Goal: Task Accomplishment & Management: Manage account settings

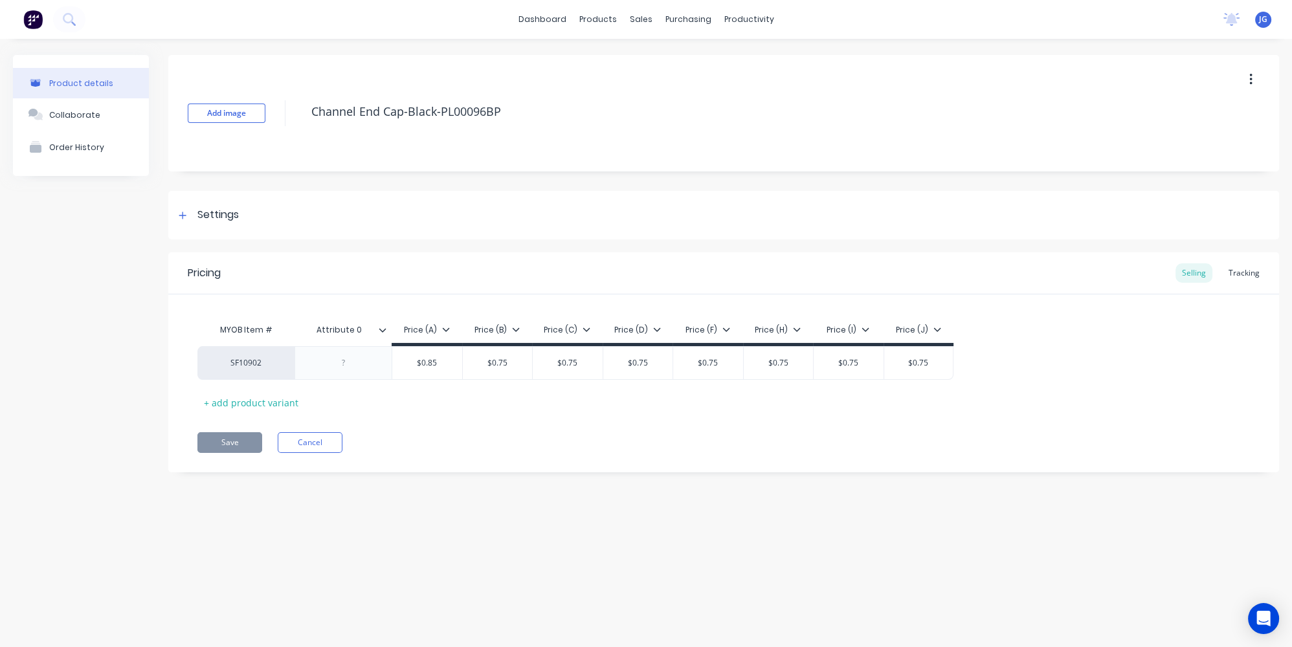
type textarea "x"
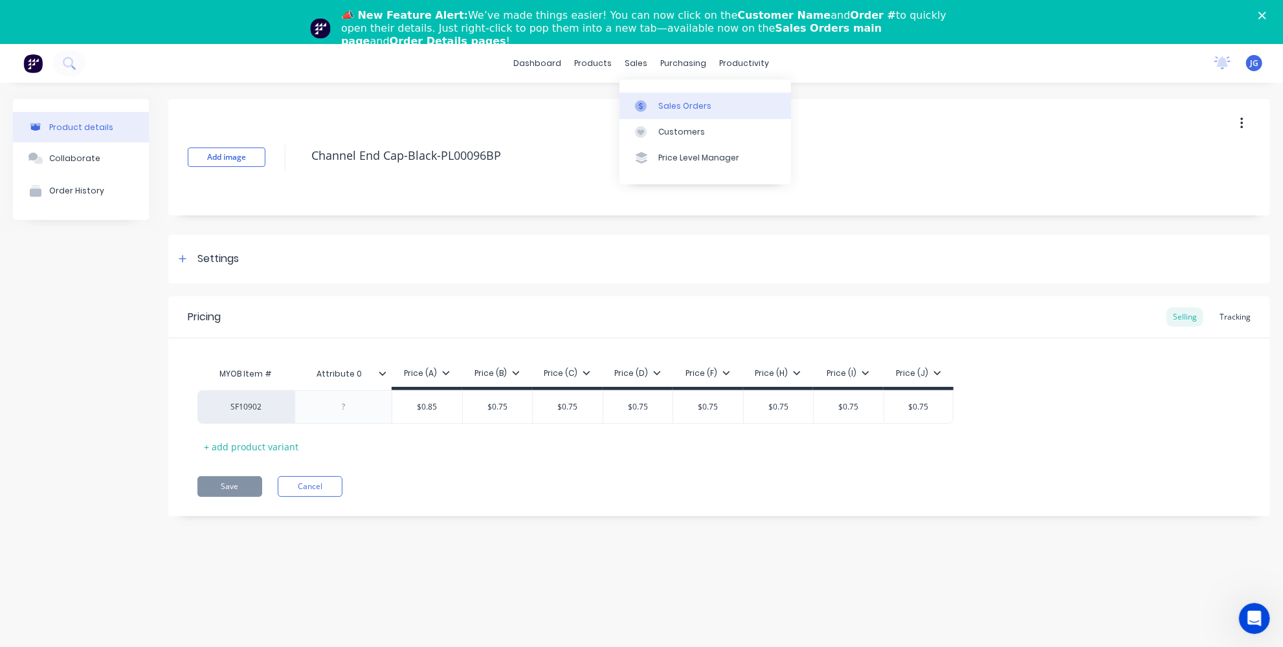
click at [643, 106] on icon at bounding box center [641, 106] width 12 height 12
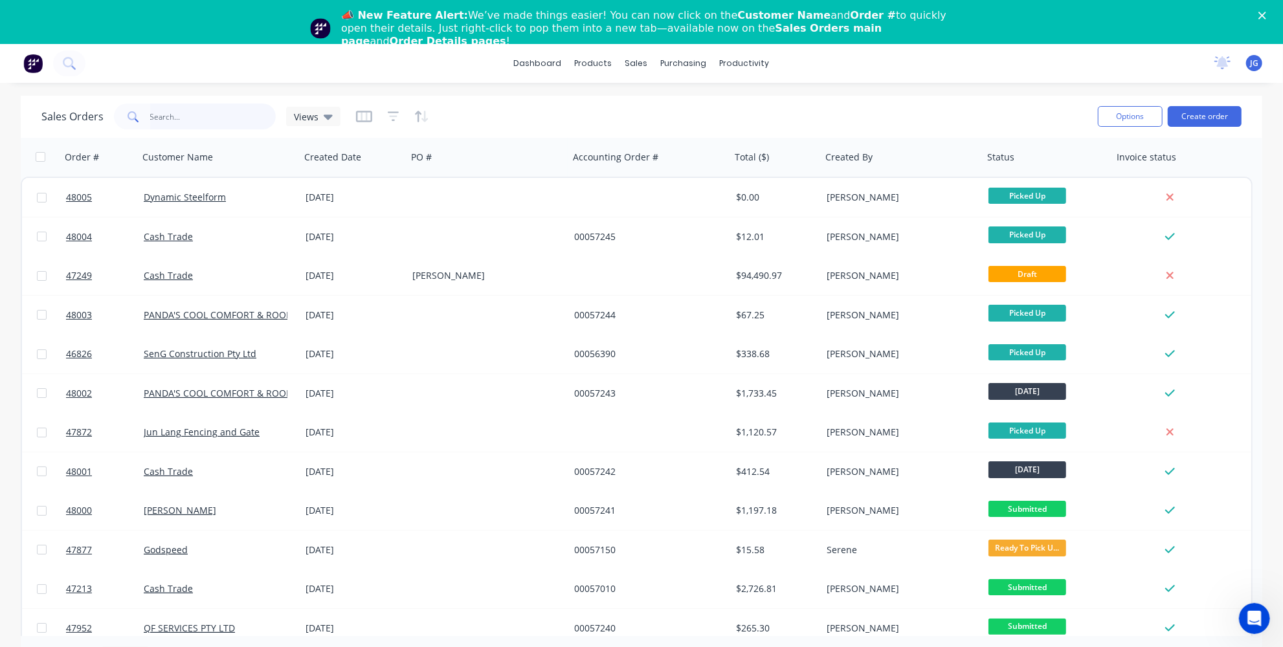
click at [203, 113] on input "text" at bounding box center [213, 117] width 126 height 26
paste input "47243"
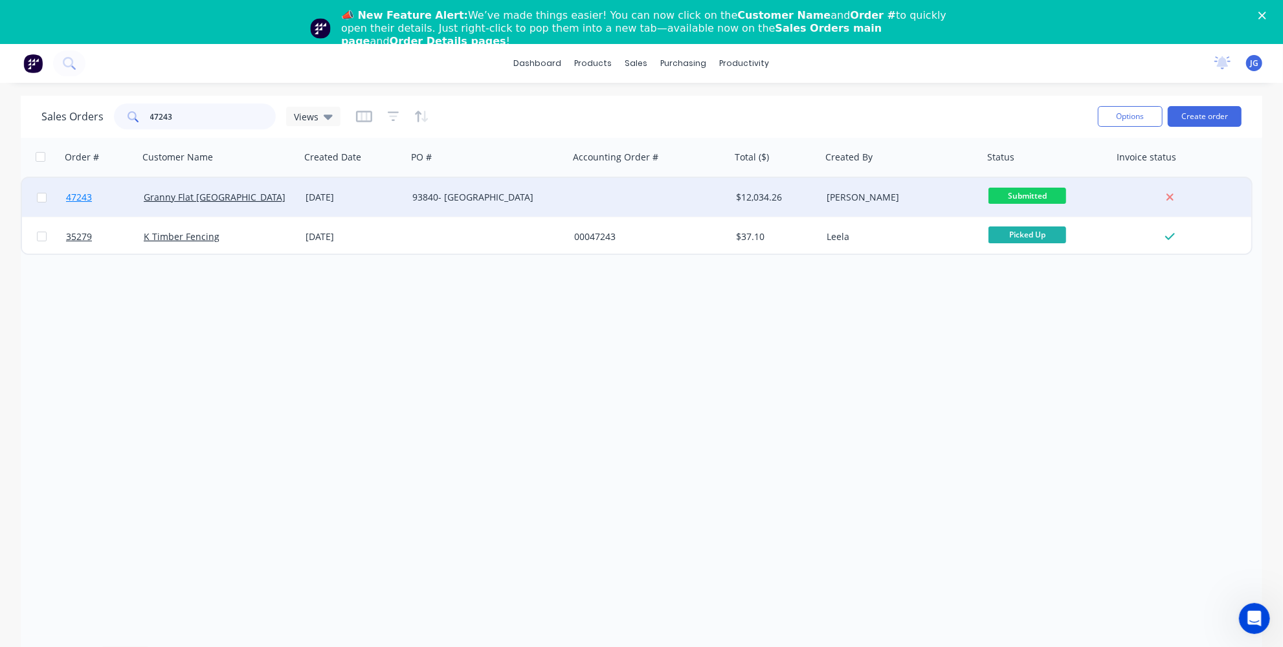
type input "47243"
click at [98, 199] on link "47243" at bounding box center [105, 197] width 78 height 39
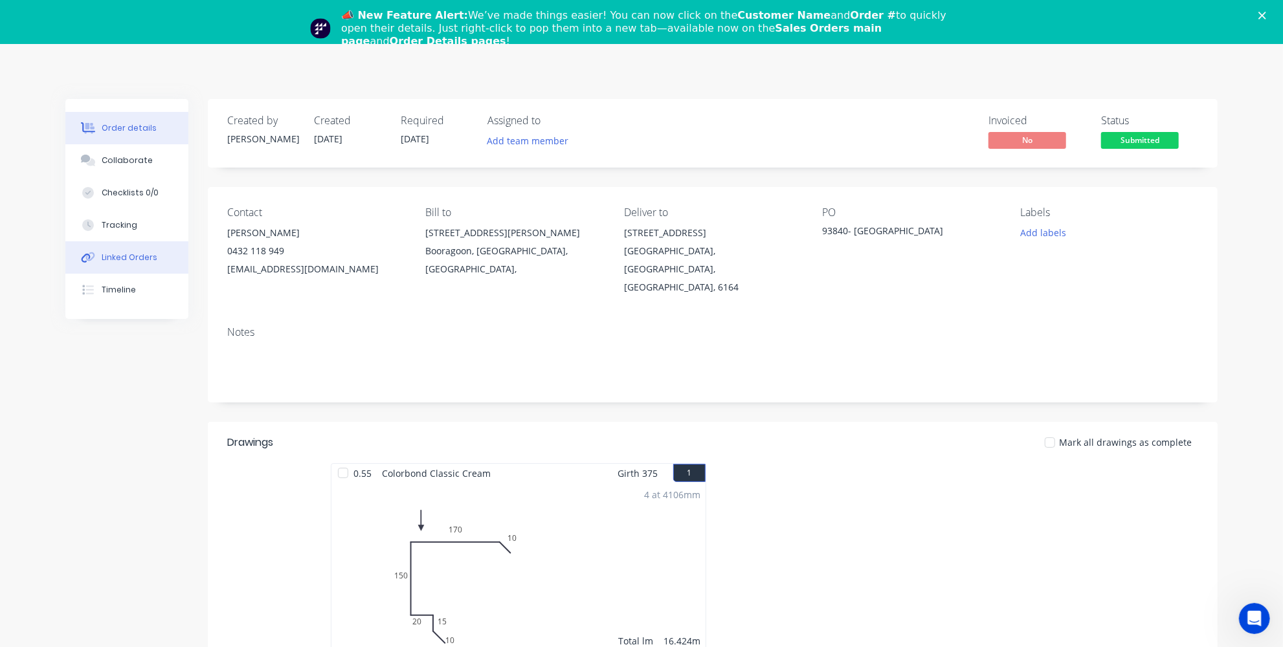
click at [112, 267] on button "Linked Orders" at bounding box center [126, 257] width 123 height 32
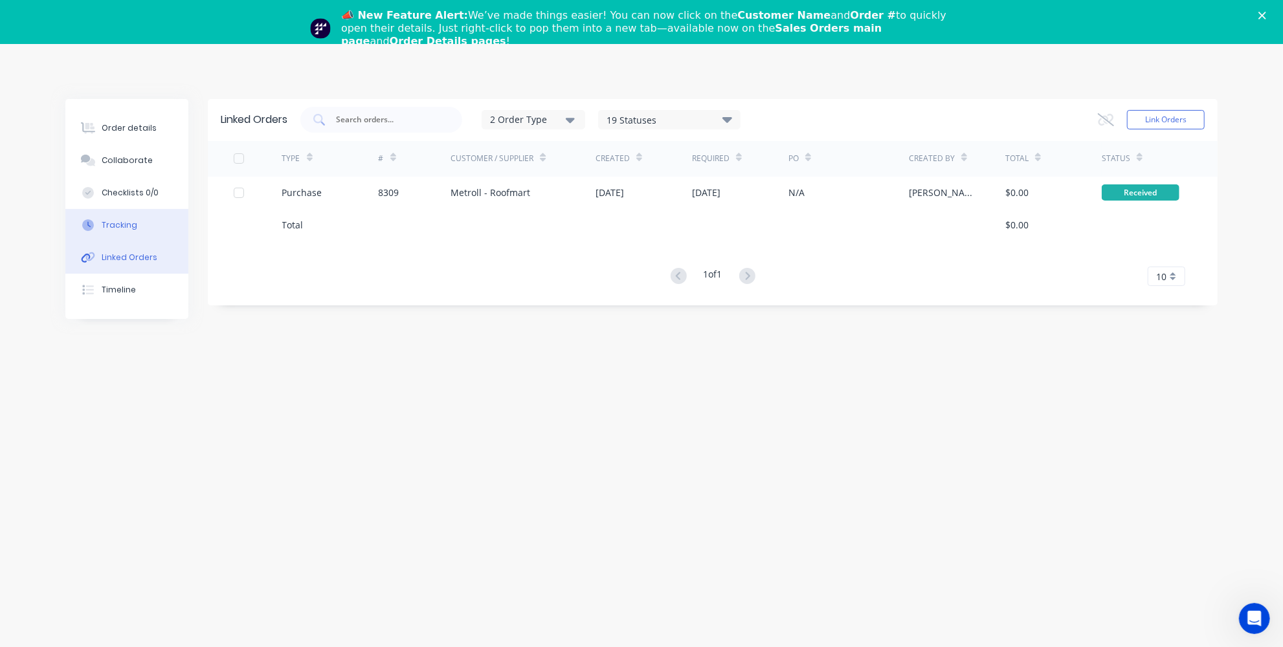
click at [118, 231] on button "Tracking" at bounding box center [126, 225] width 123 height 32
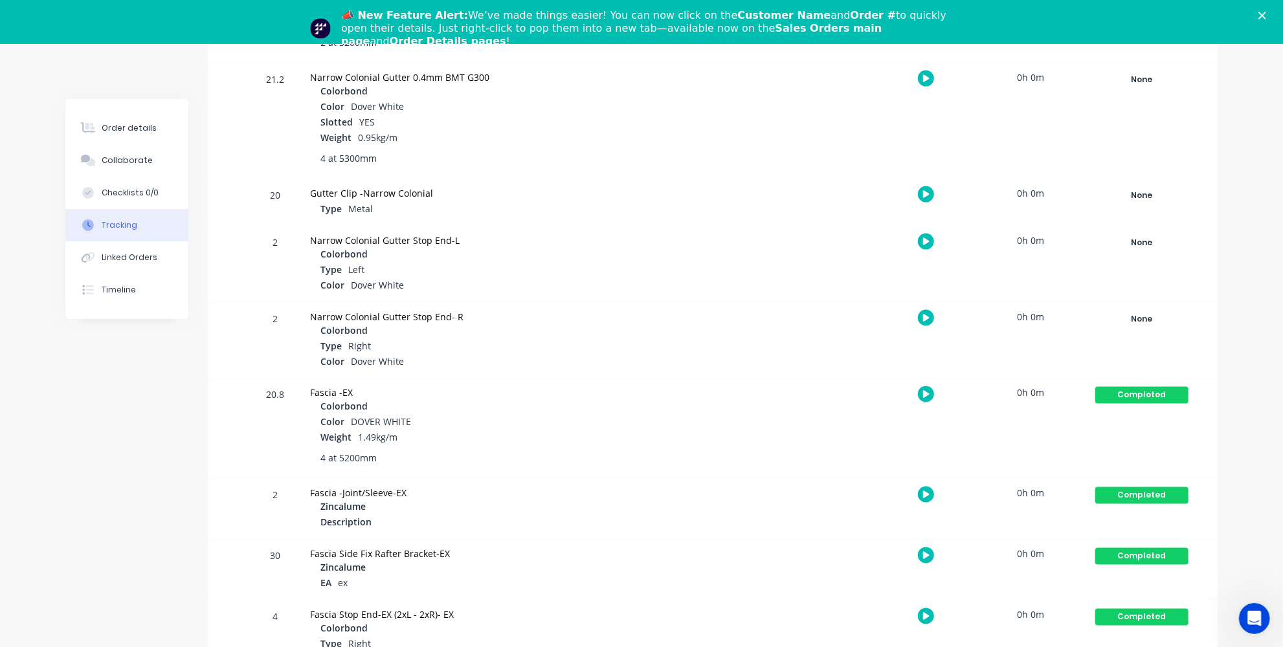
scroll to position [1436, 0]
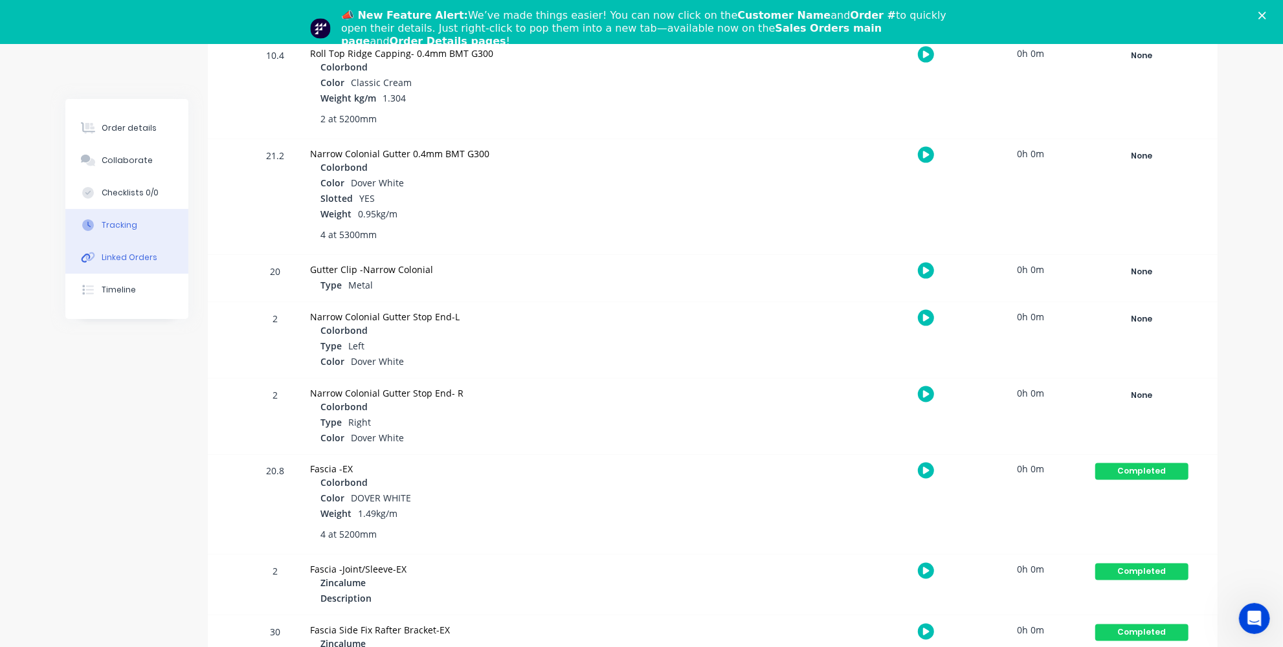
click at [132, 260] on div "Linked Orders" at bounding box center [130, 258] width 56 height 12
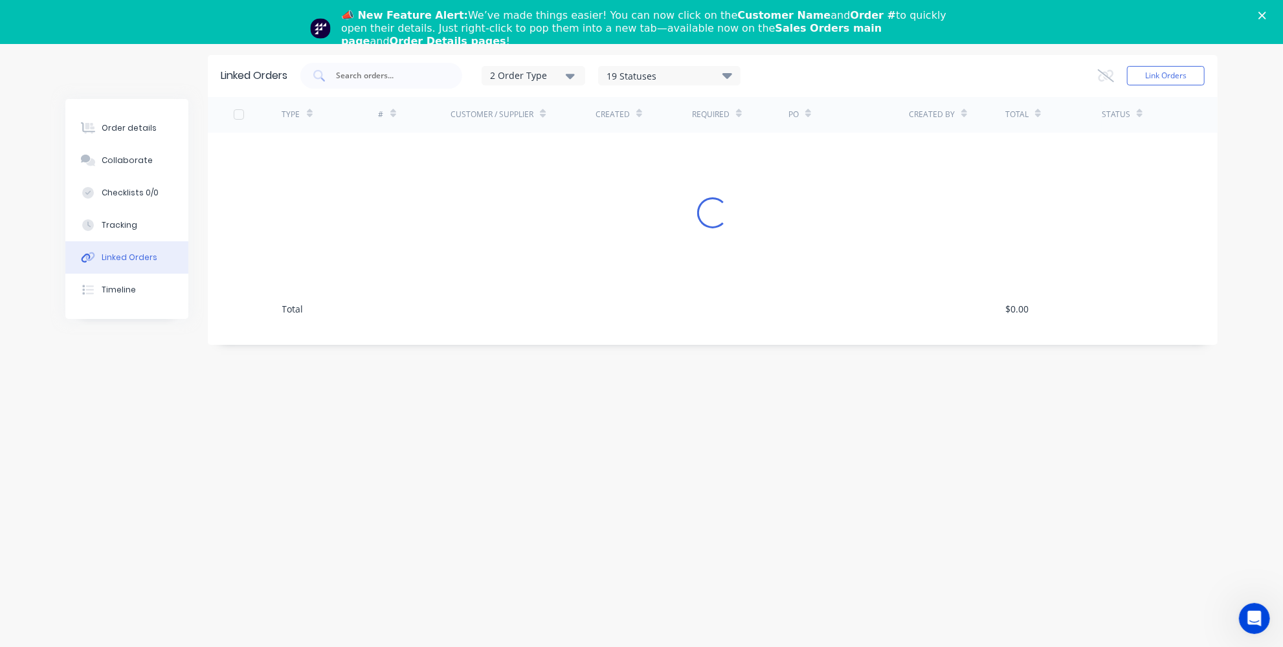
scroll to position [44, 0]
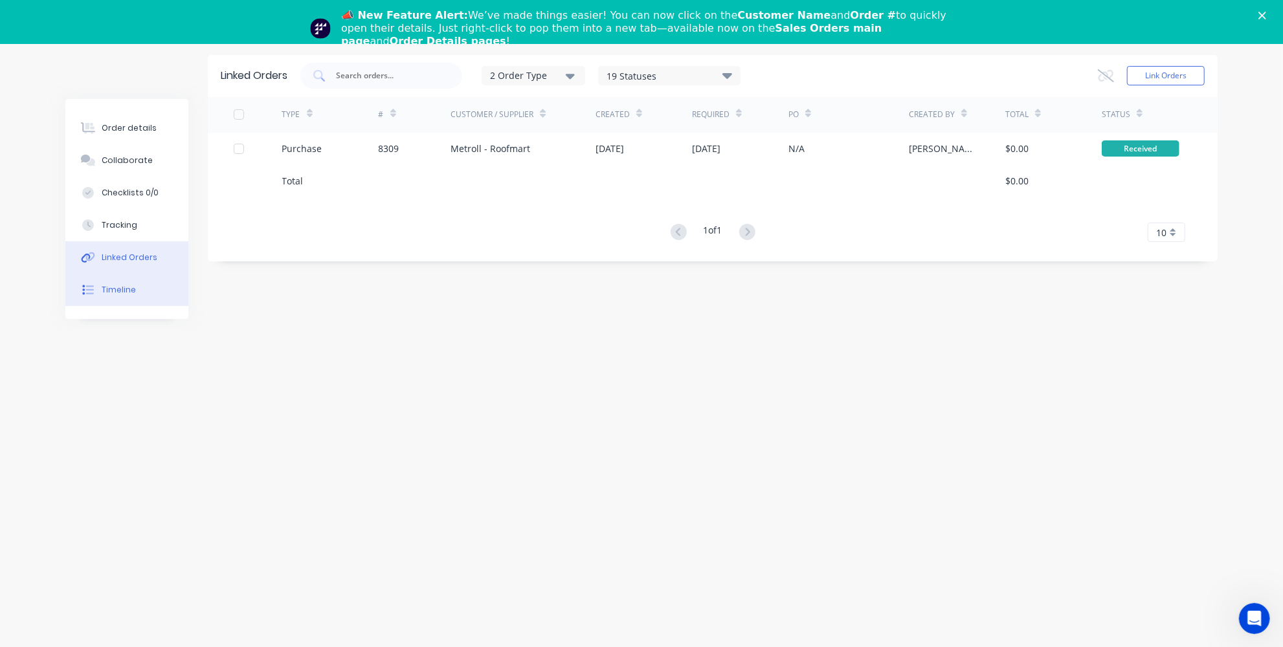
click at [129, 279] on button "Timeline" at bounding box center [126, 290] width 123 height 32
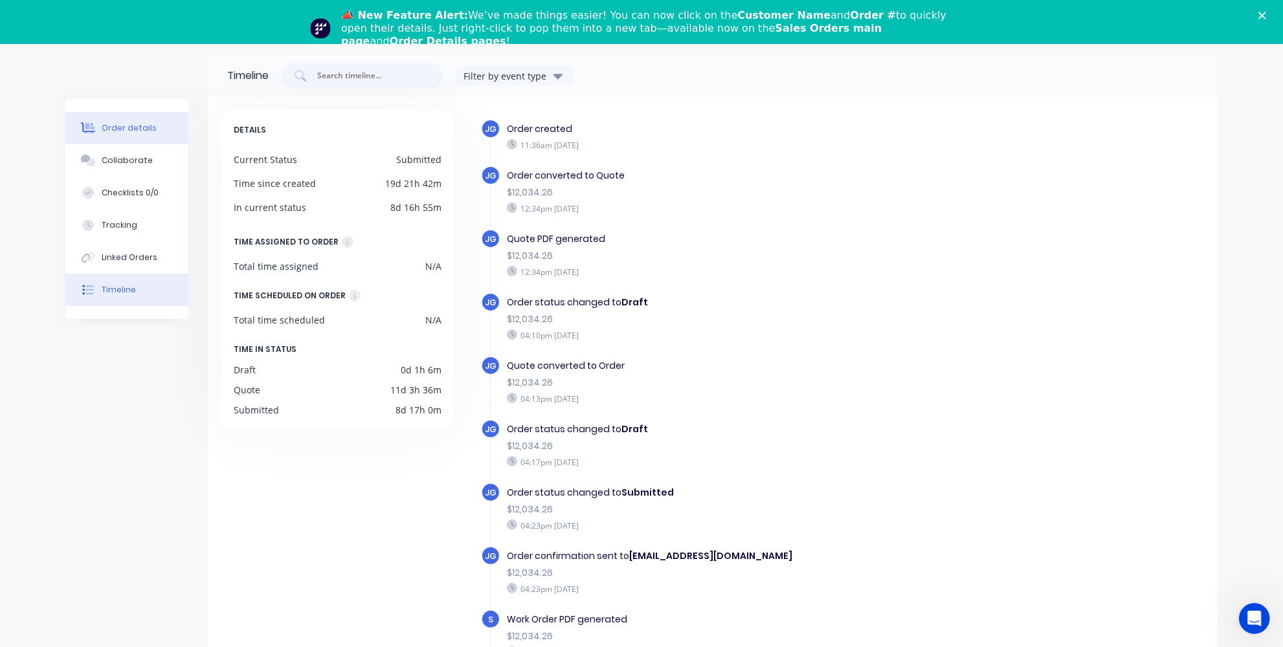
click at [128, 137] on button "Order details" at bounding box center [126, 128] width 123 height 32
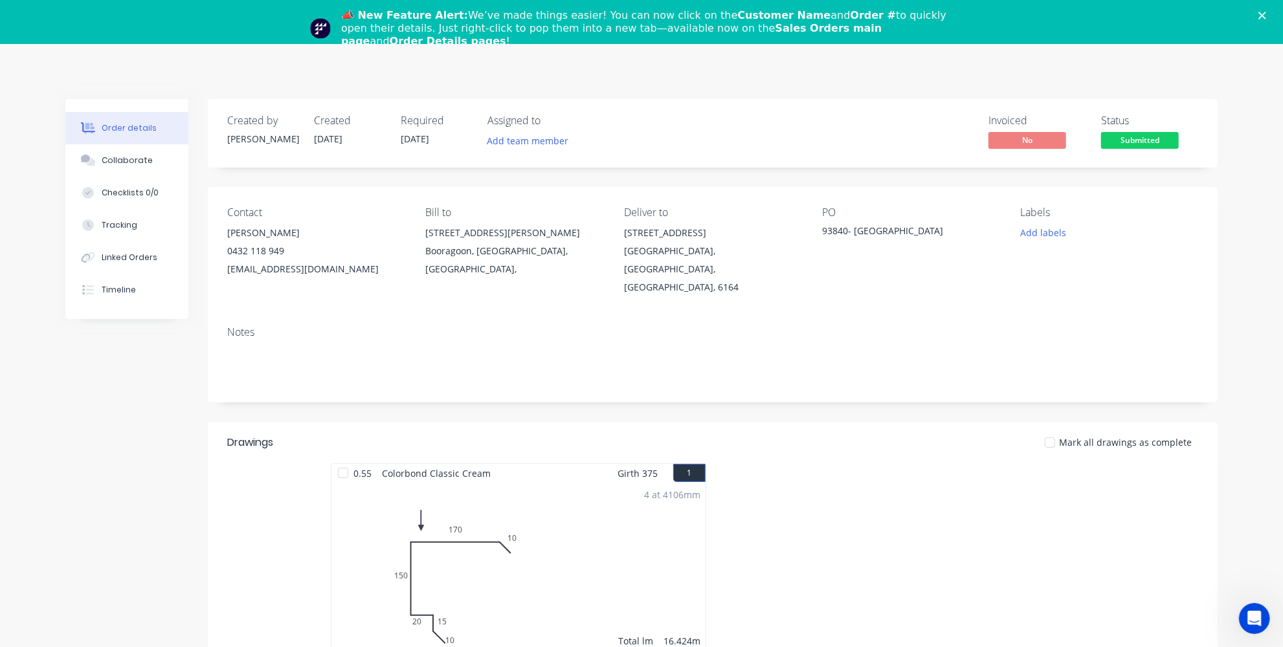
click at [1266, 16] on icon "Close" at bounding box center [1262, 16] width 8 height 8
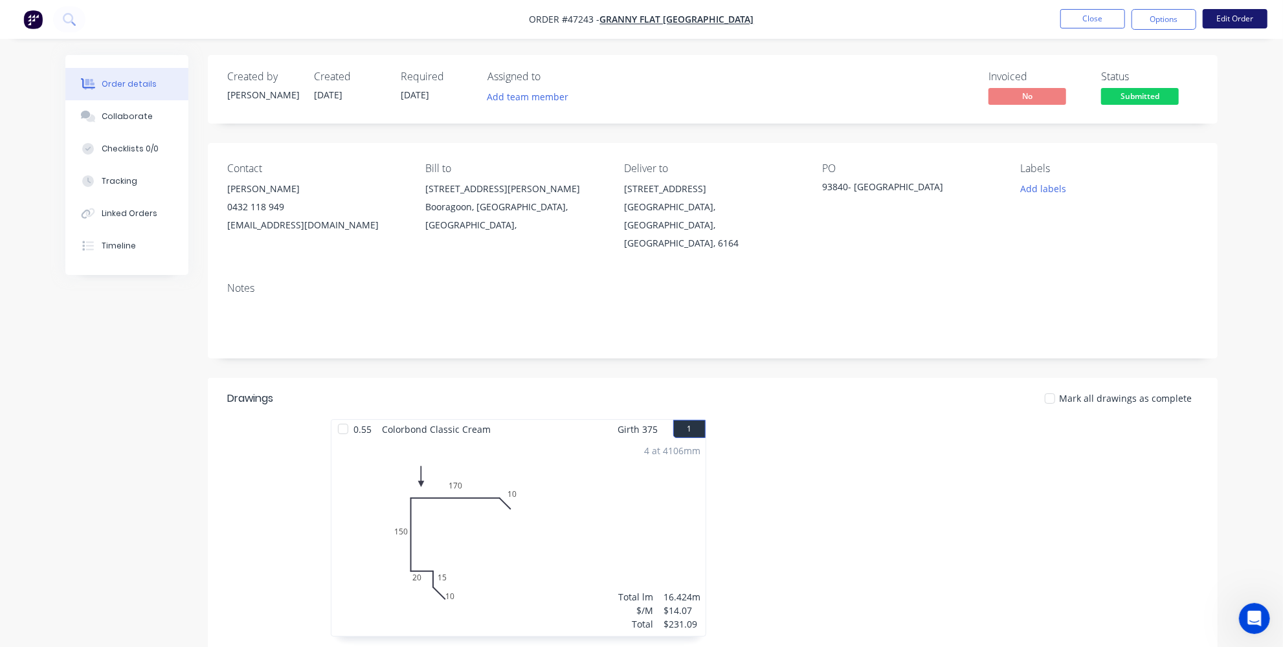
click at [1253, 13] on button "Edit Order" at bounding box center [1235, 18] width 65 height 19
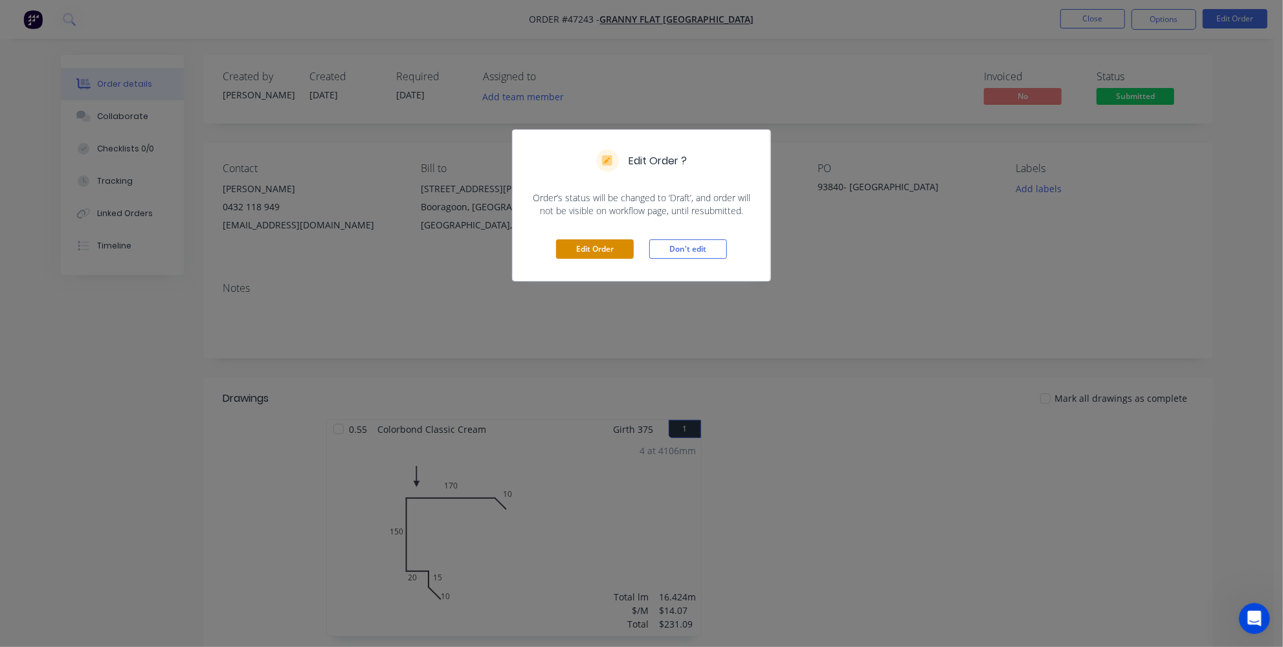
click at [585, 249] on button "Edit Order" at bounding box center [595, 249] width 78 height 19
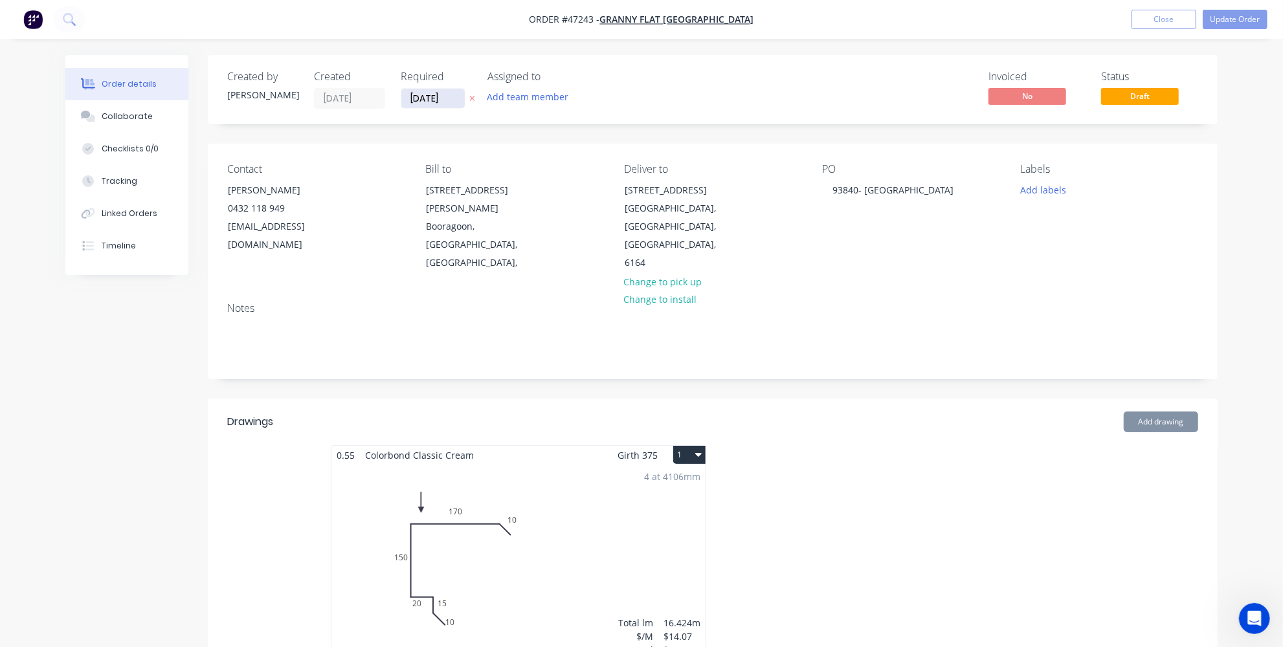
click at [432, 100] on input "04/08/25" at bounding box center [432, 98] width 63 height 19
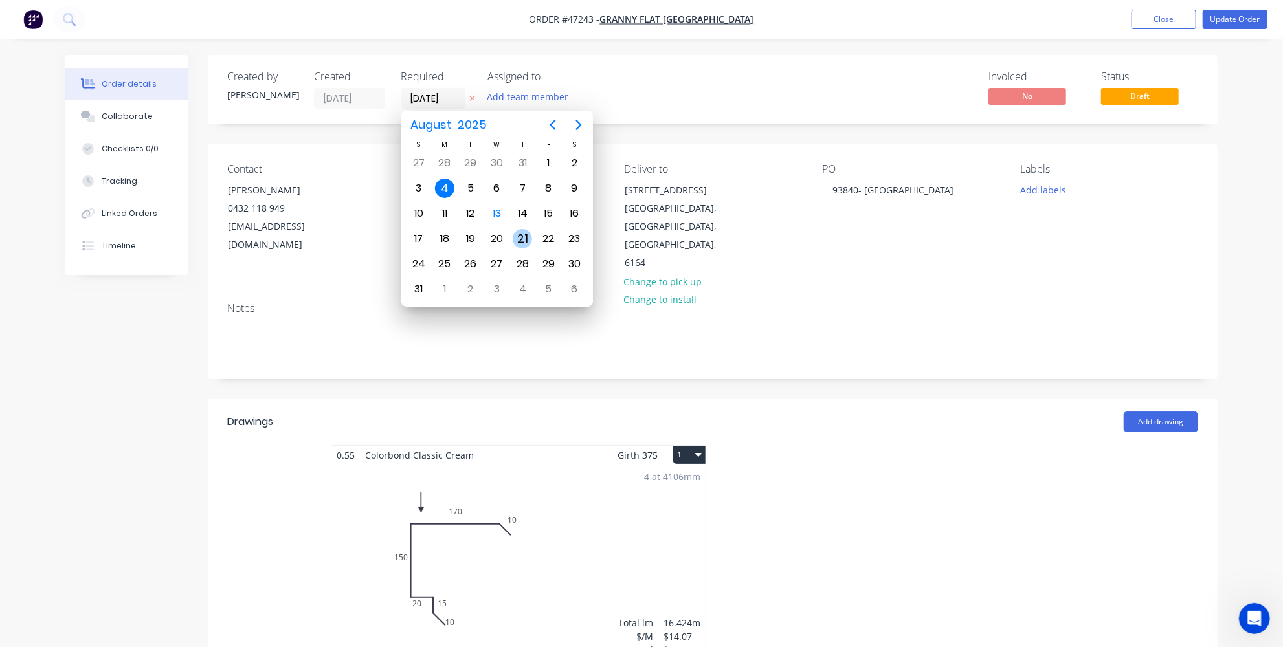
click at [517, 230] on div "21" at bounding box center [522, 238] width 19 height 19
type input "21/08/25"
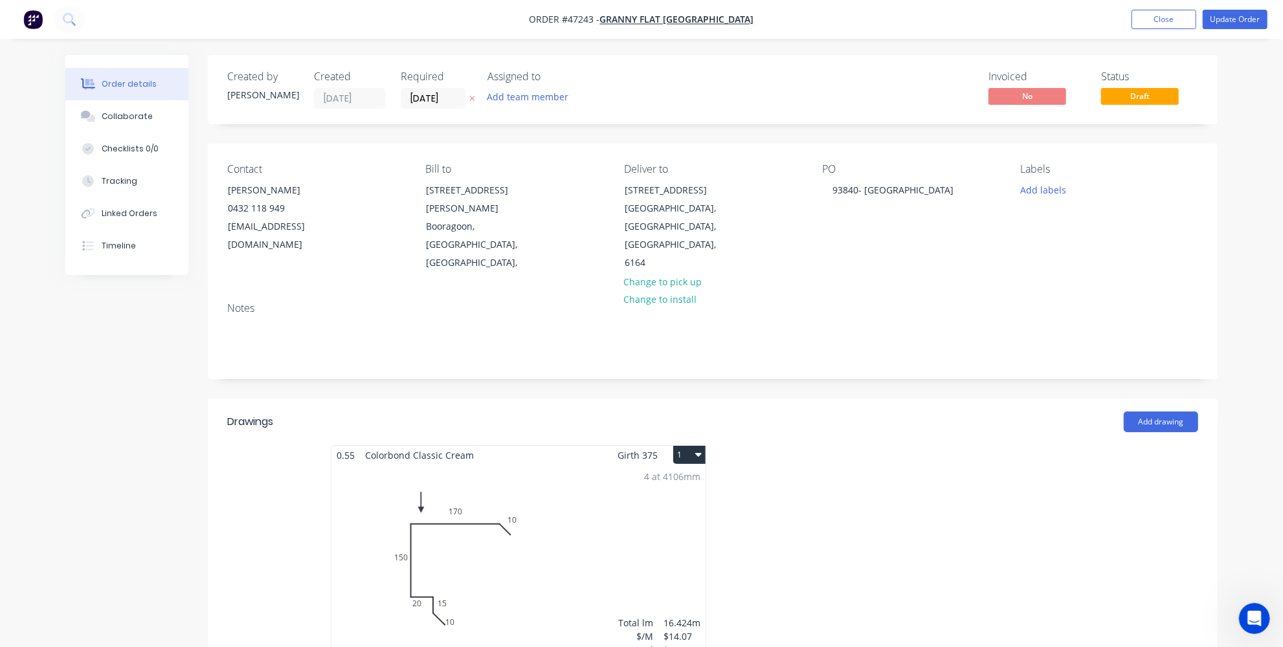
drag, startPoint x: 631, startPoint y: 21, endPoint x: 606, endPoint y: 21, distance: 25.2
click at [600, 21] on span "Order #47243 -" at bounding box center [565, 20] width 71 height 12
copy span "47243"
drag, startPoint x: 621, startPoint y: 190, endPoint x: 671, endPoint y: 229, distance: 62.8
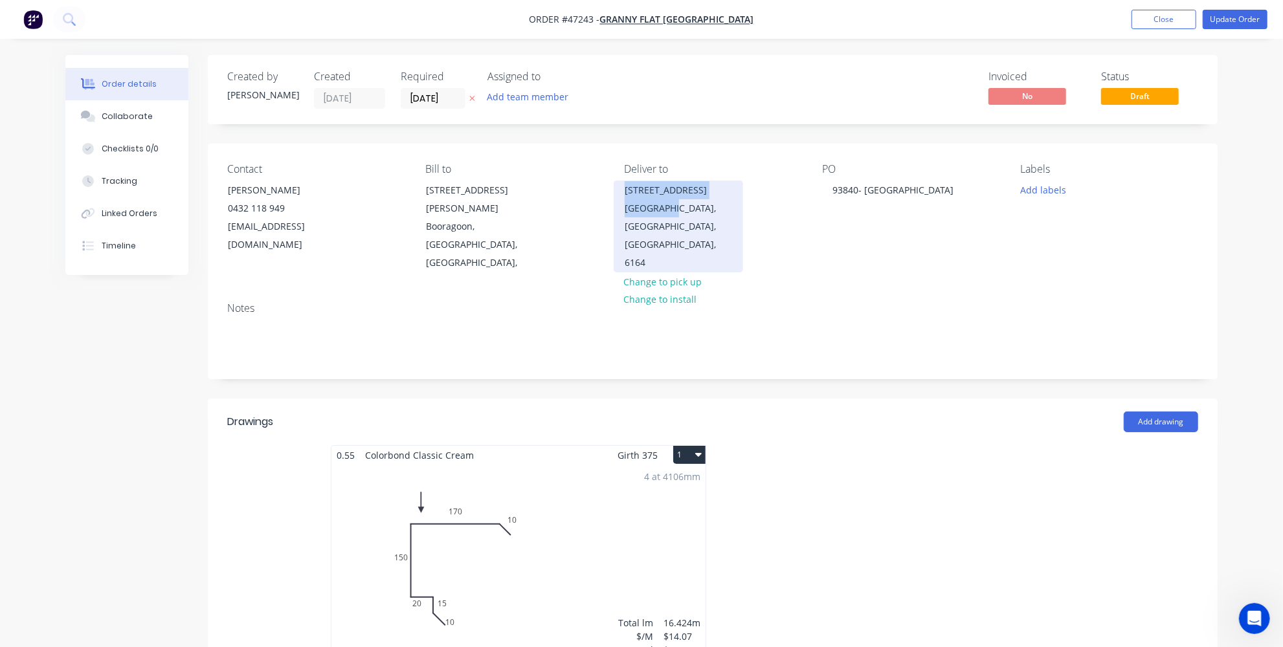
click at [671, 229] on div "213(LOT 667) Elderberry drive South Lake, Western Australia, Australia, 6164" at bounding box center [678, 227] width 129 height 92
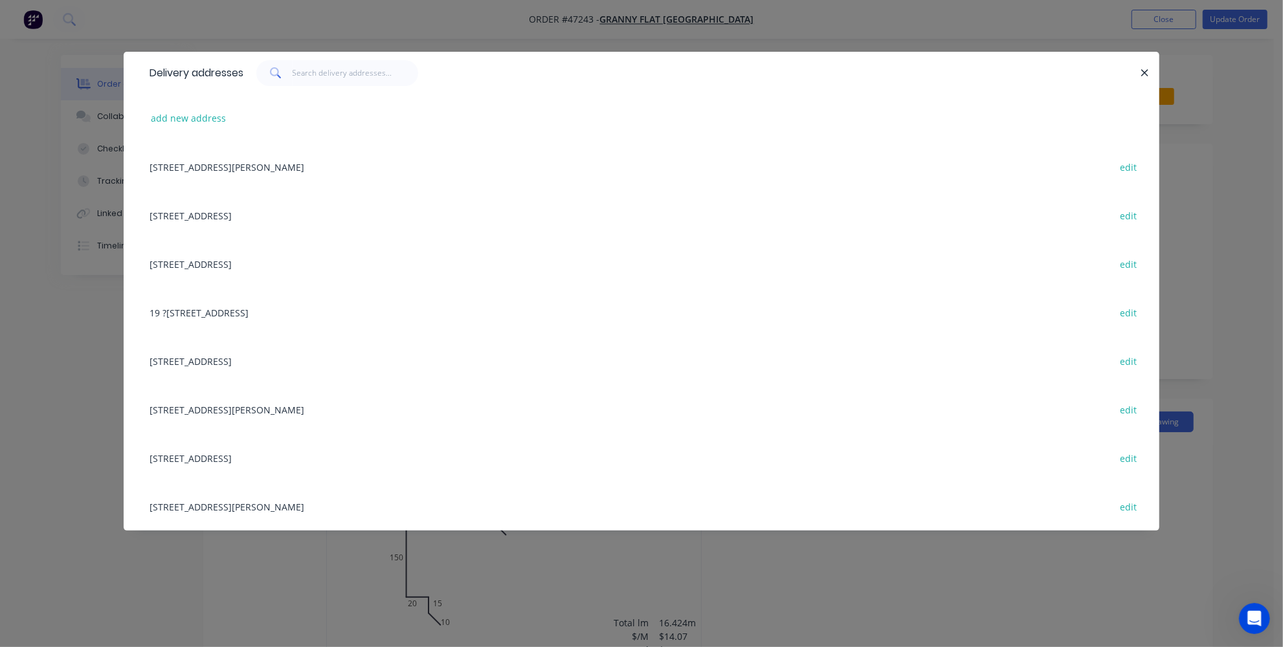
click at [100, 353] on div "Delivery addresses add new address 92 McCoy st, Booragoon, Western Australia, A…" at bounding box center [641, 323] width 1283 height 647
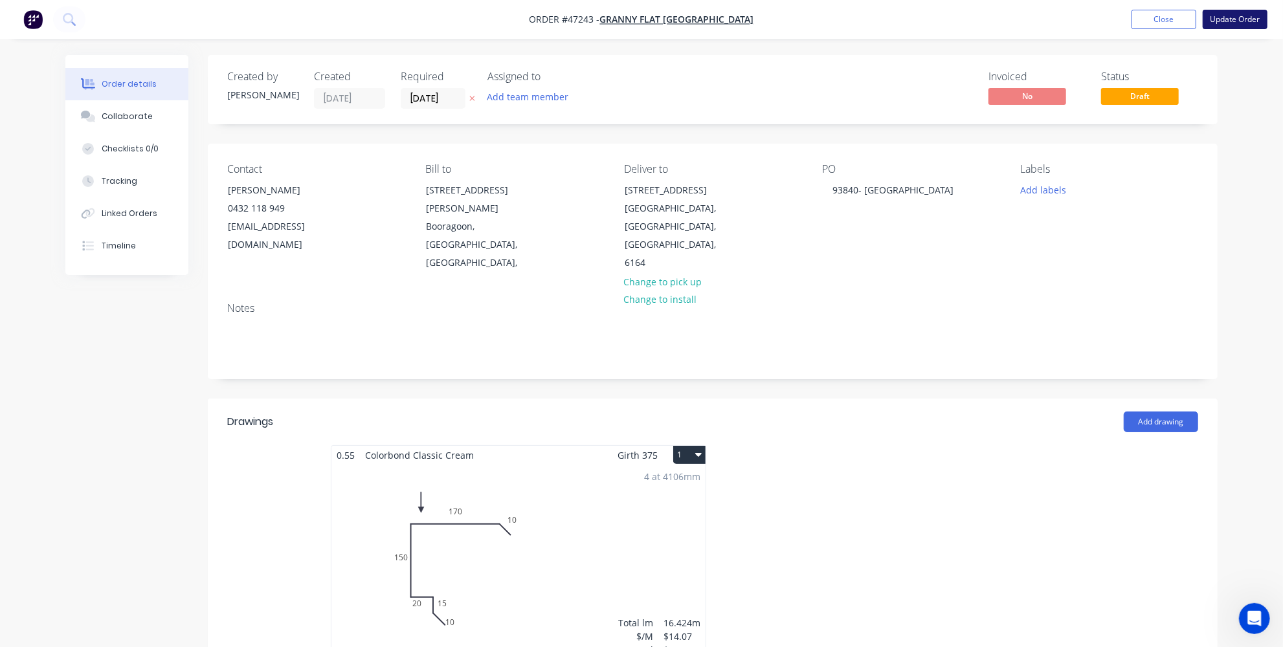
click at [1233, 21] on button "Update Order" at bounding box center [1235, 19] width 65 height 19
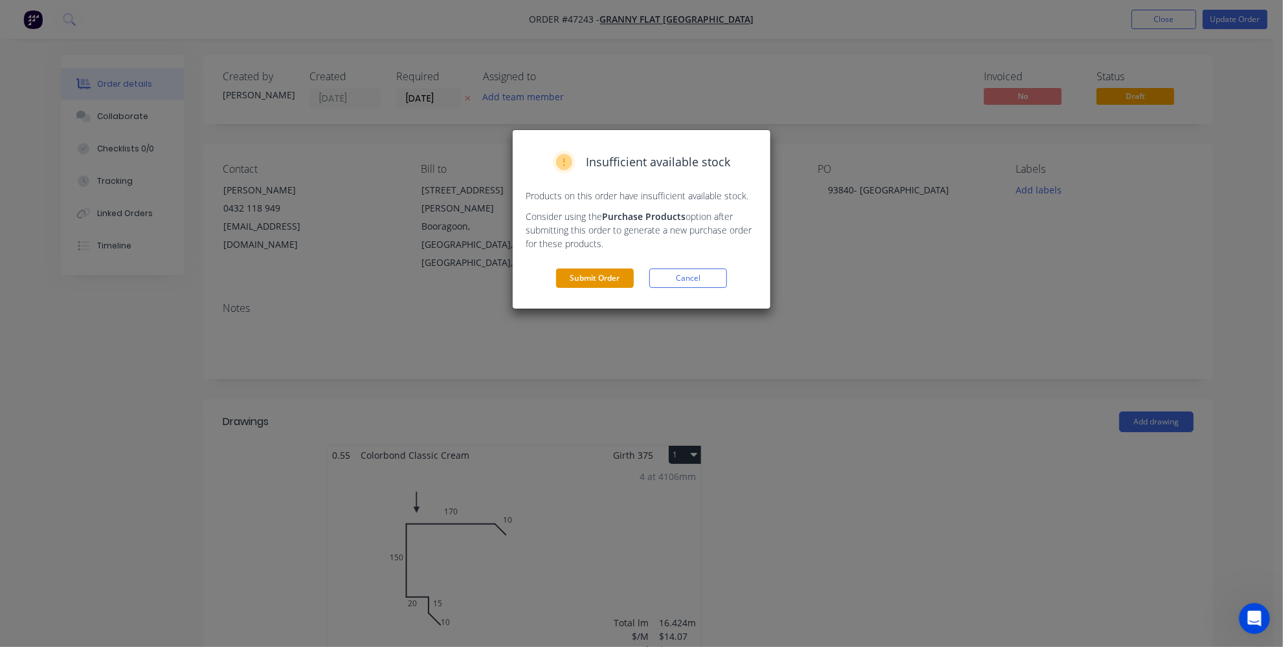
click at [585, 274] on button "Submit Order" at bounding box center [595, 278] width 78 height 19
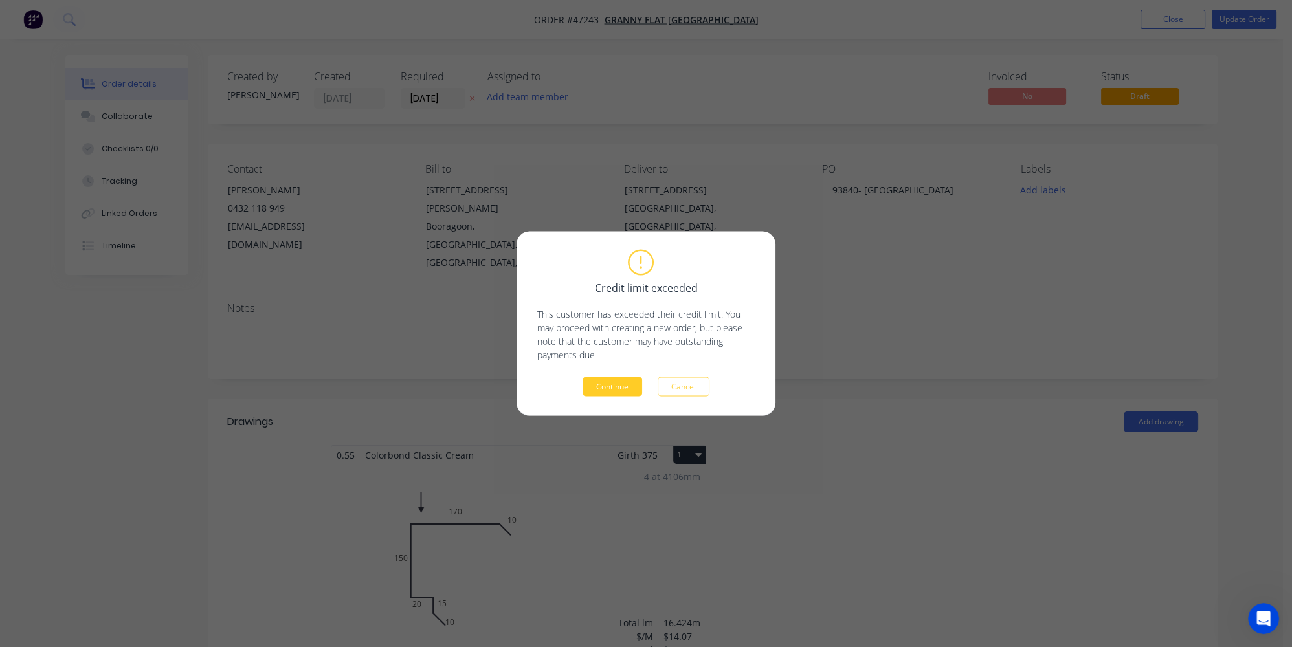
click at [606, 388] on button "Continue" at bounding box center [613, 386] width 60 height 19
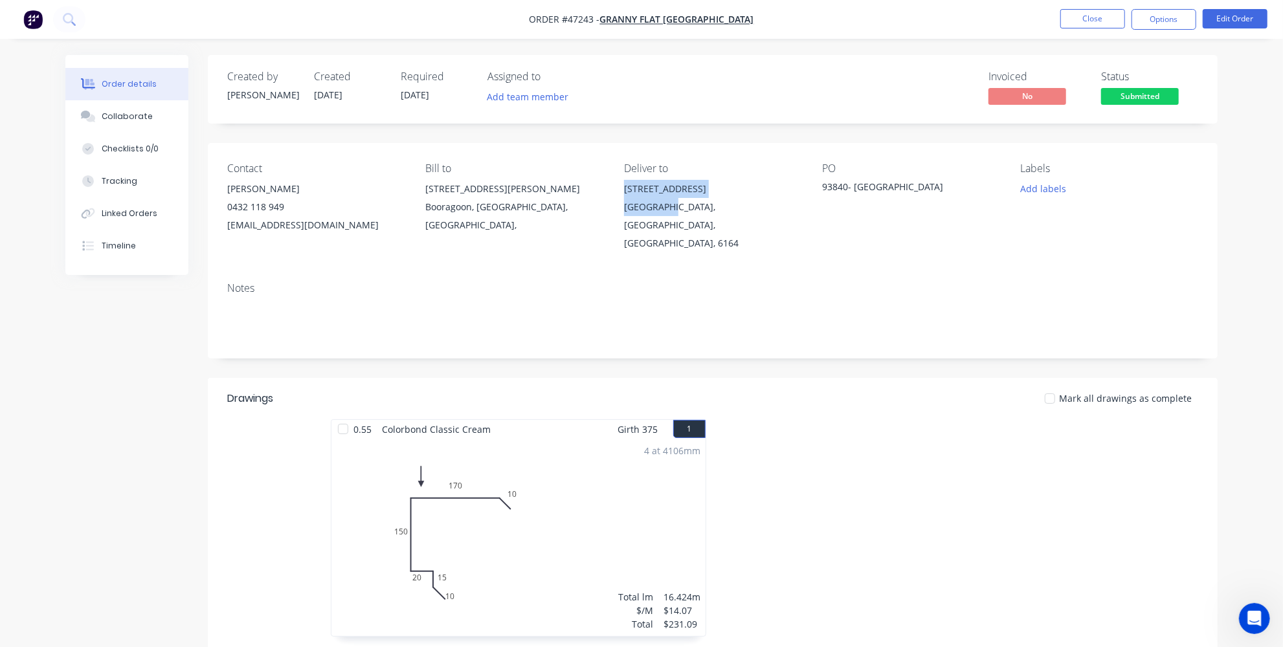
drag, startPoint x: 623, startPoint y: 189, endPoint x: 671, endPoint y: 208, distance: 51.1
click at [671, 208] on div "213(LOT 667) Elderberry drive South Lake, Western Australia, Australia, 6164" at bounding box center [712, 216] width 177 height 73
copy div "213(LOT 667) Elderberry drive South Lake"
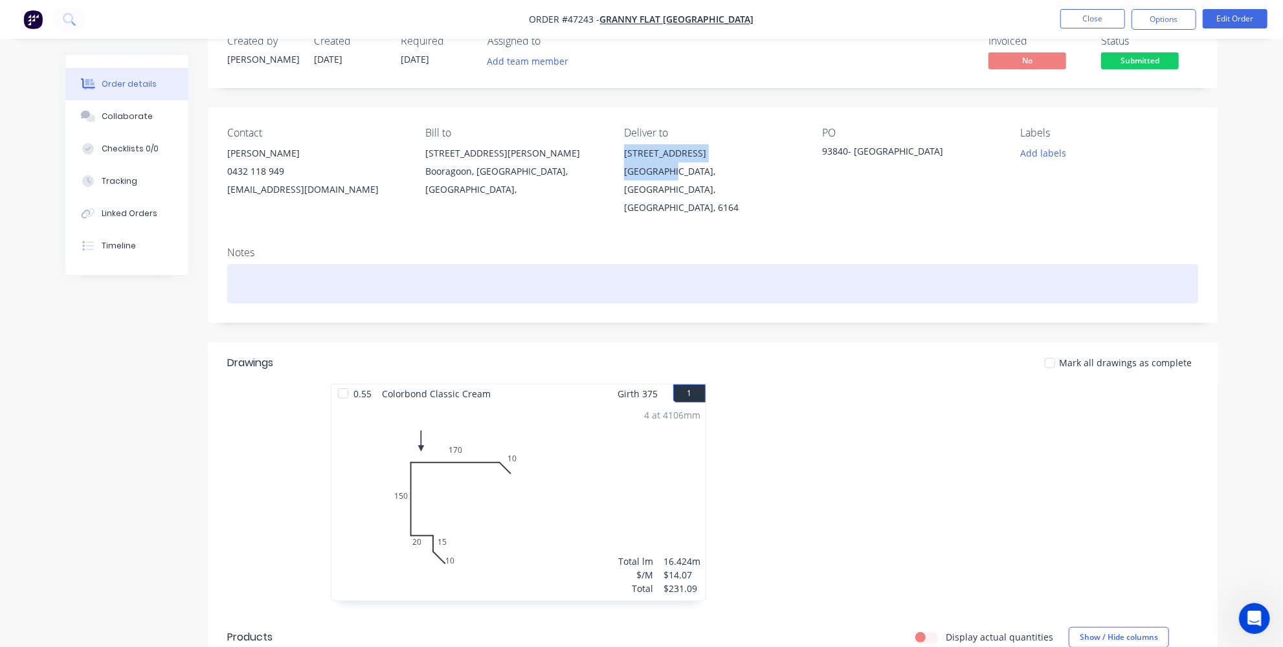
scroll to position [58, 0]
